Goal: Information Seeking & Learning: Learn about a topic

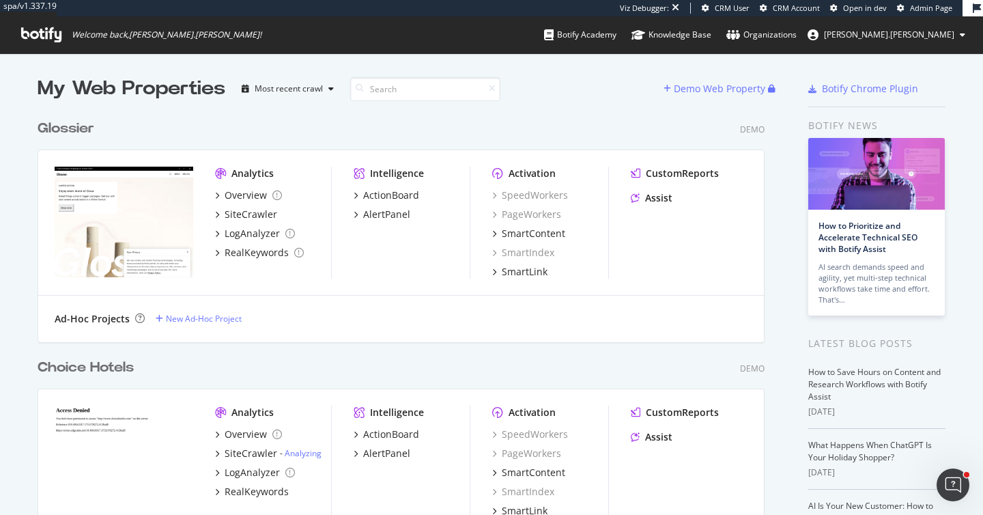
scroll to position [515, 983]
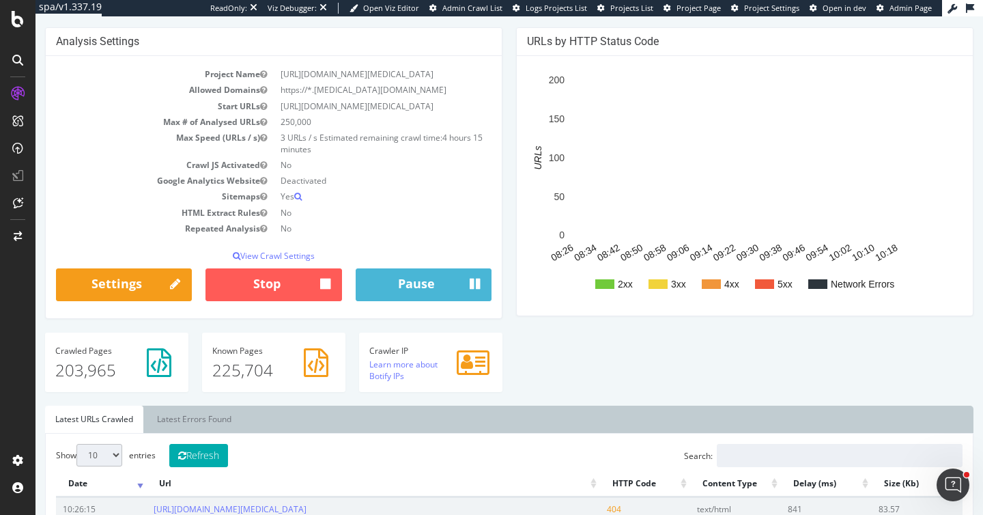
scroll to position [144, 0]
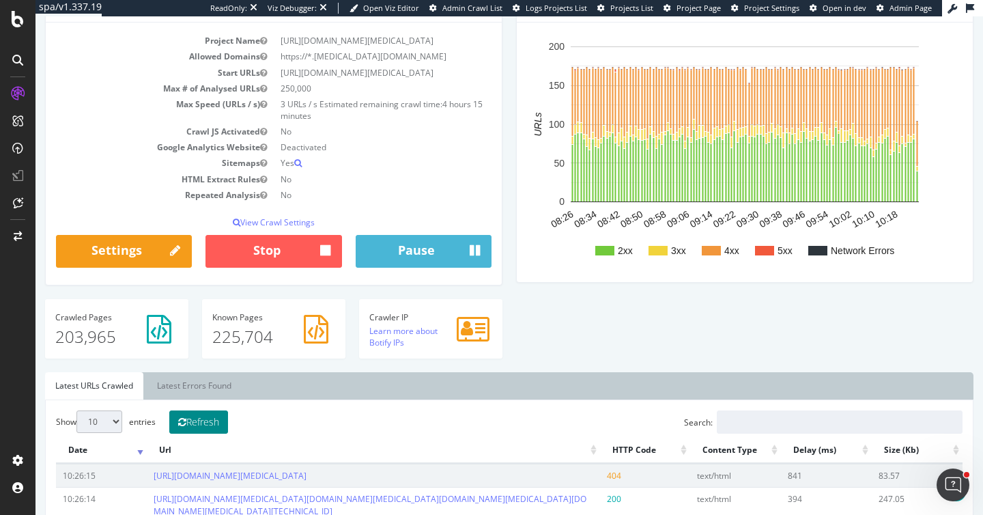
click at [195, 421] on button "Refresh" at bounding box center [198, 421] width 59 height 23
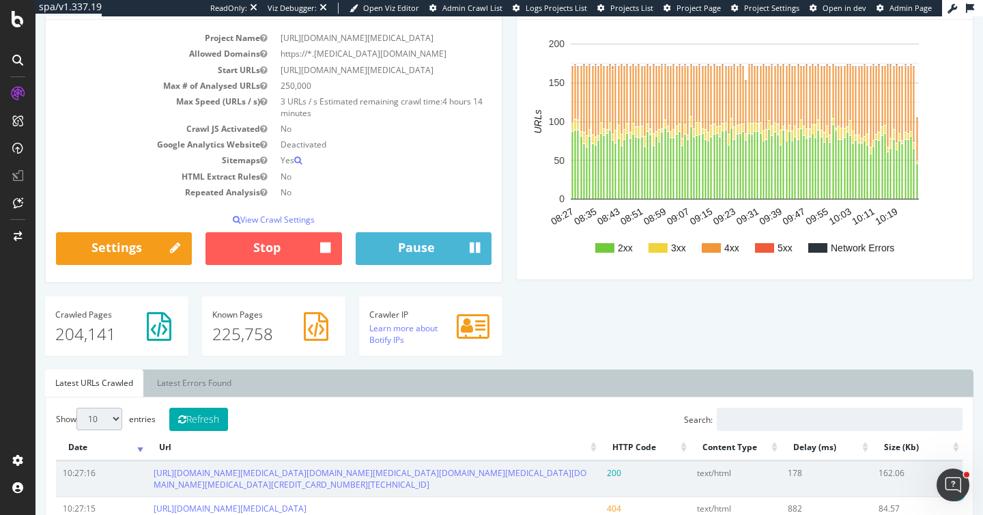
scroll to position [150, 0]
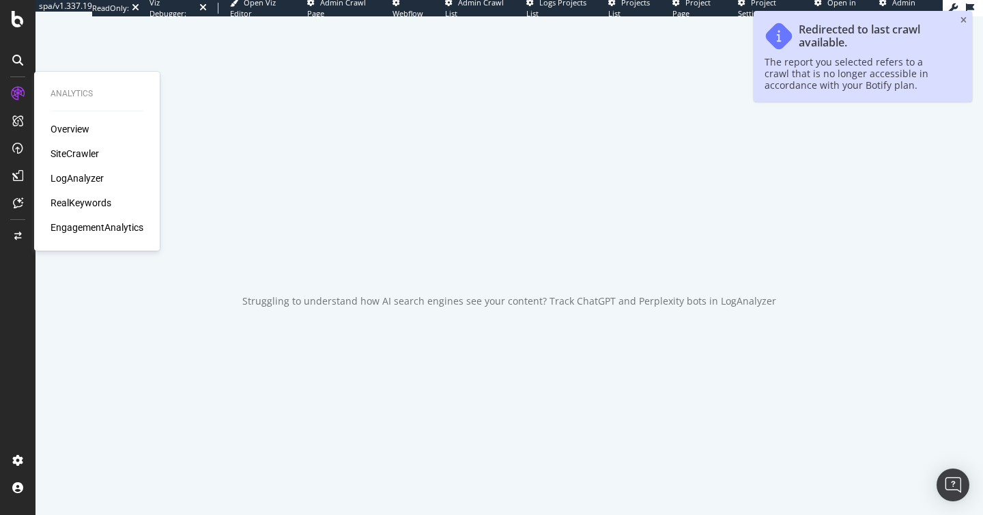
click at [90, 198] on div "RealKeywords" at bounding box center [81, 203] width 61 height 14
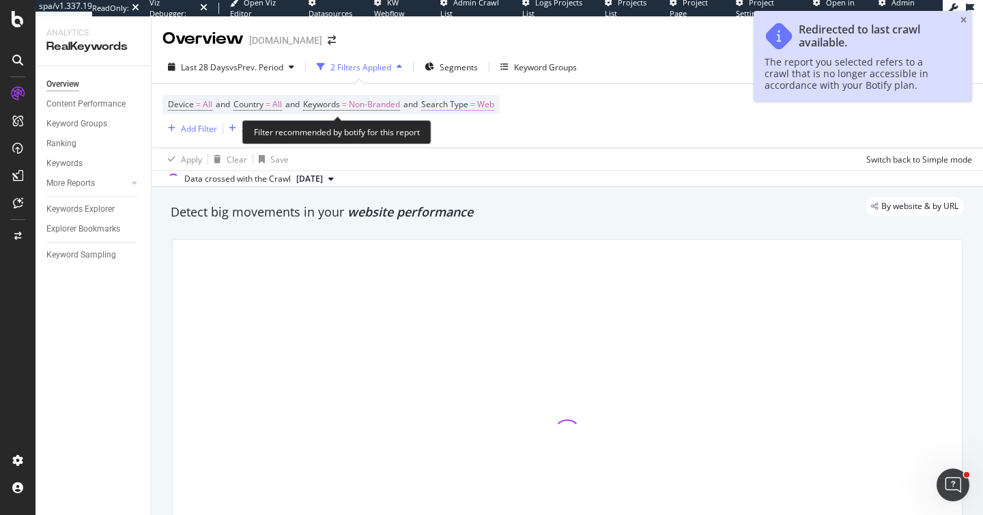
click at [494, 100] on span "Web" at bounding box center [485, 104] width 17 height 19
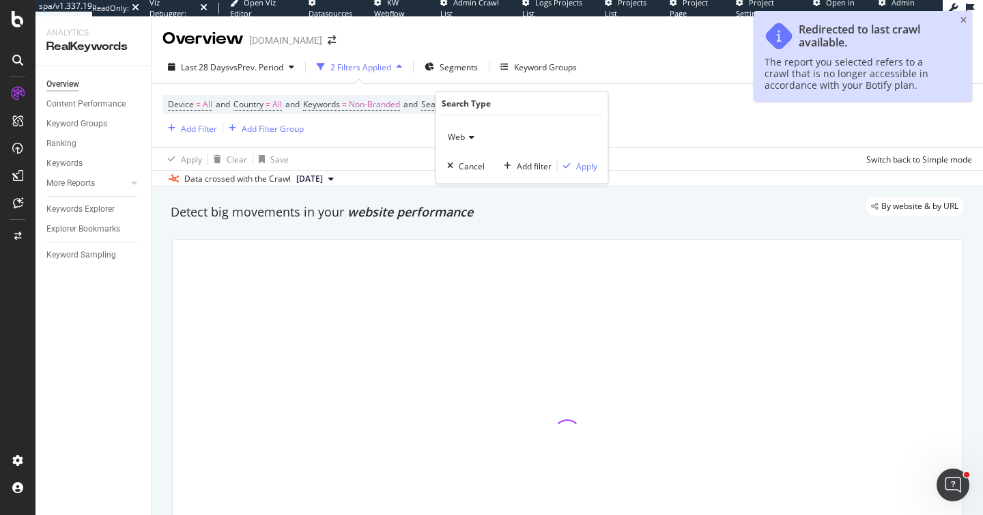
click at [467, 141] on div "Web" at bounding box center [522, 137] width 150 height 22
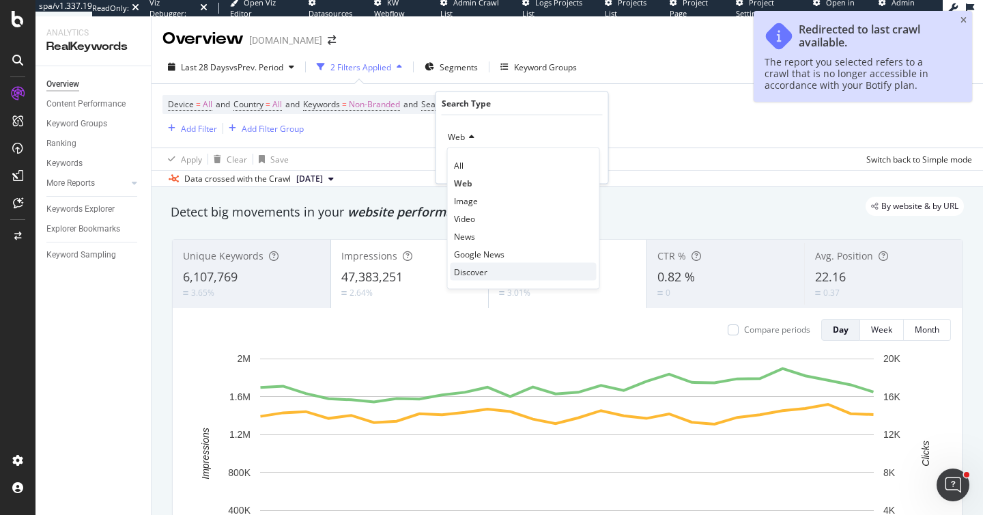
click at [472, 273] on span "Discover" at bounding box center [470, 272] width 33 height 12
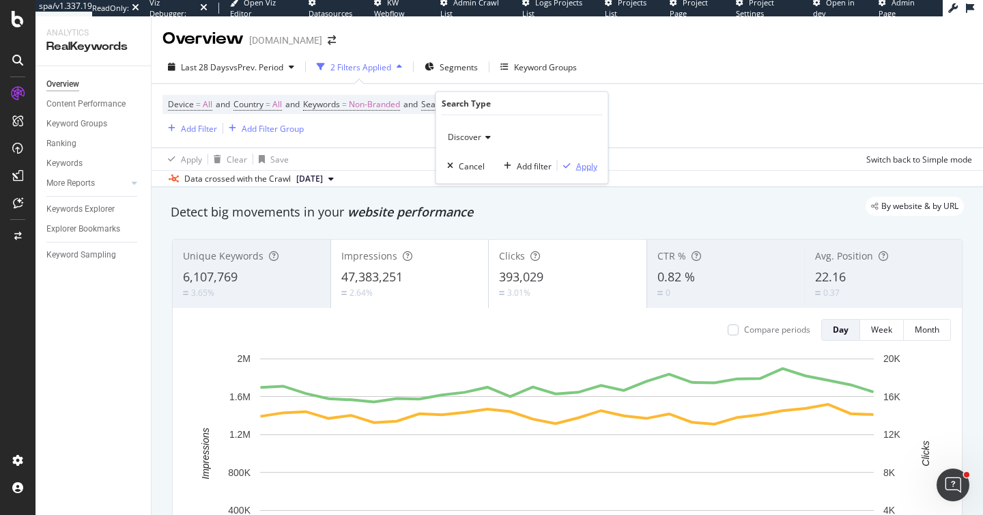
click at [587, 165] on div "Apply" at bounding box center [586, 166] width 21 height 12
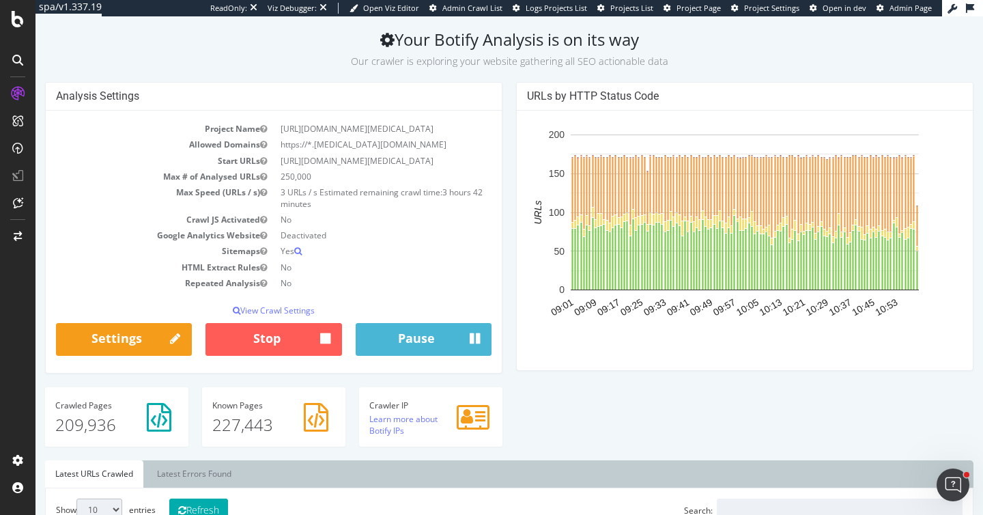
scroll to position [57, 0]
